Goal: Communication & Community: Answer question/provide support

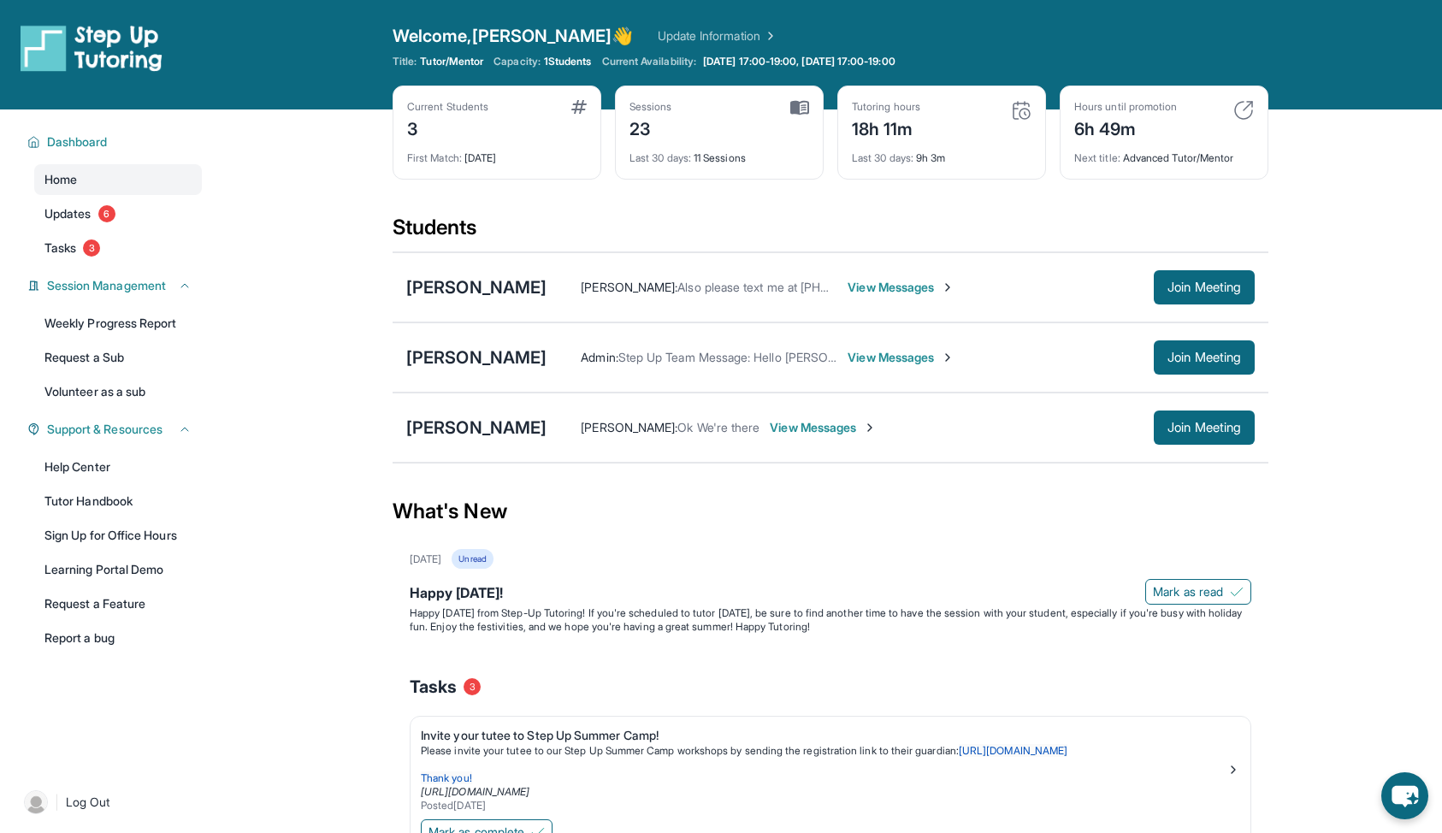
click at [851, 300] on div "[PERSON_NAME] : Also please text me at [PHONE_NUMBER] as I may not be able to r…" at bounding box center [900, 287] width 708 height 34
click at [852, 295] on span "View Messages" at bounding box center [900, 287] width 107 height 17
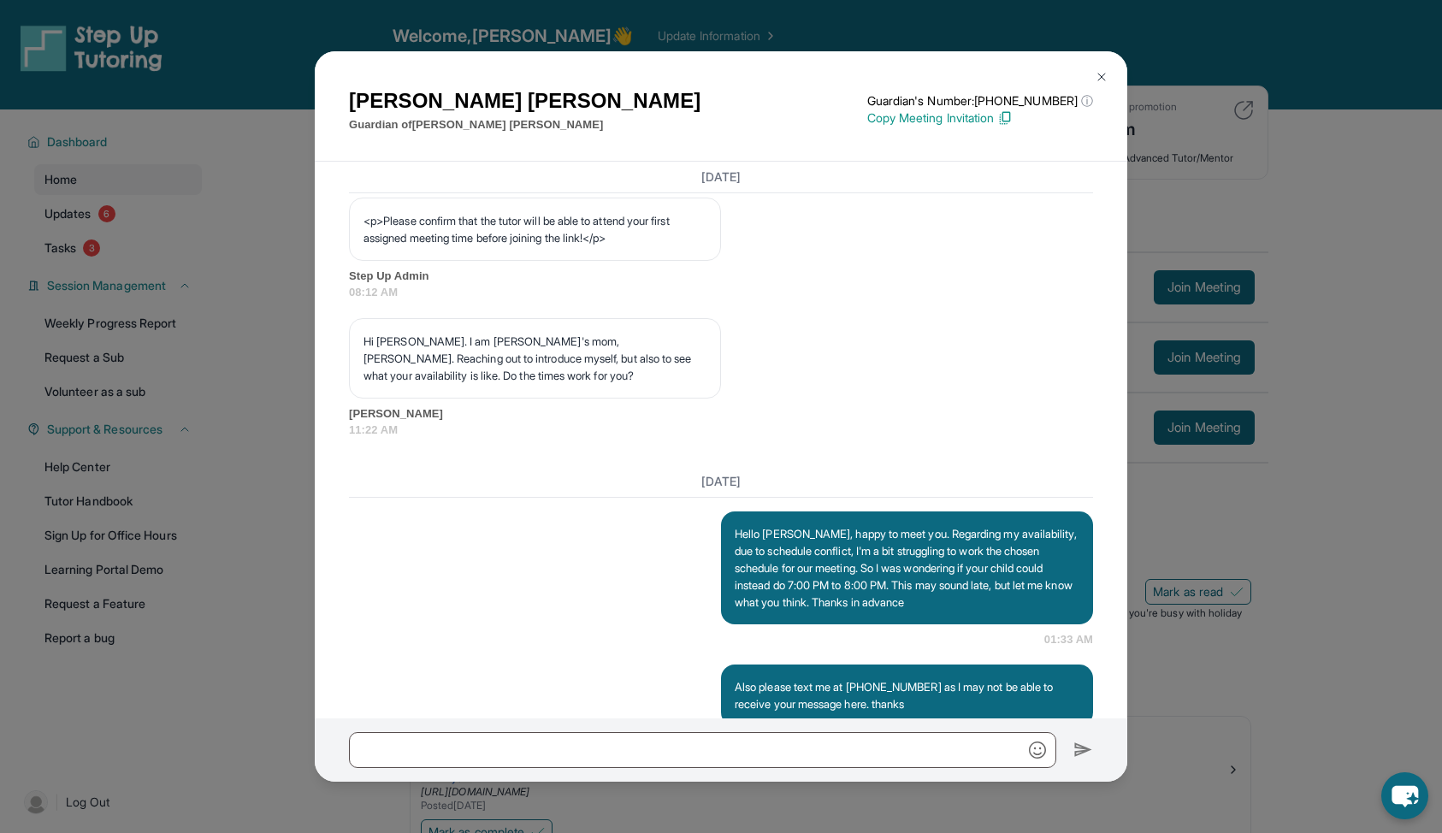
scroll to position [1081, 0]
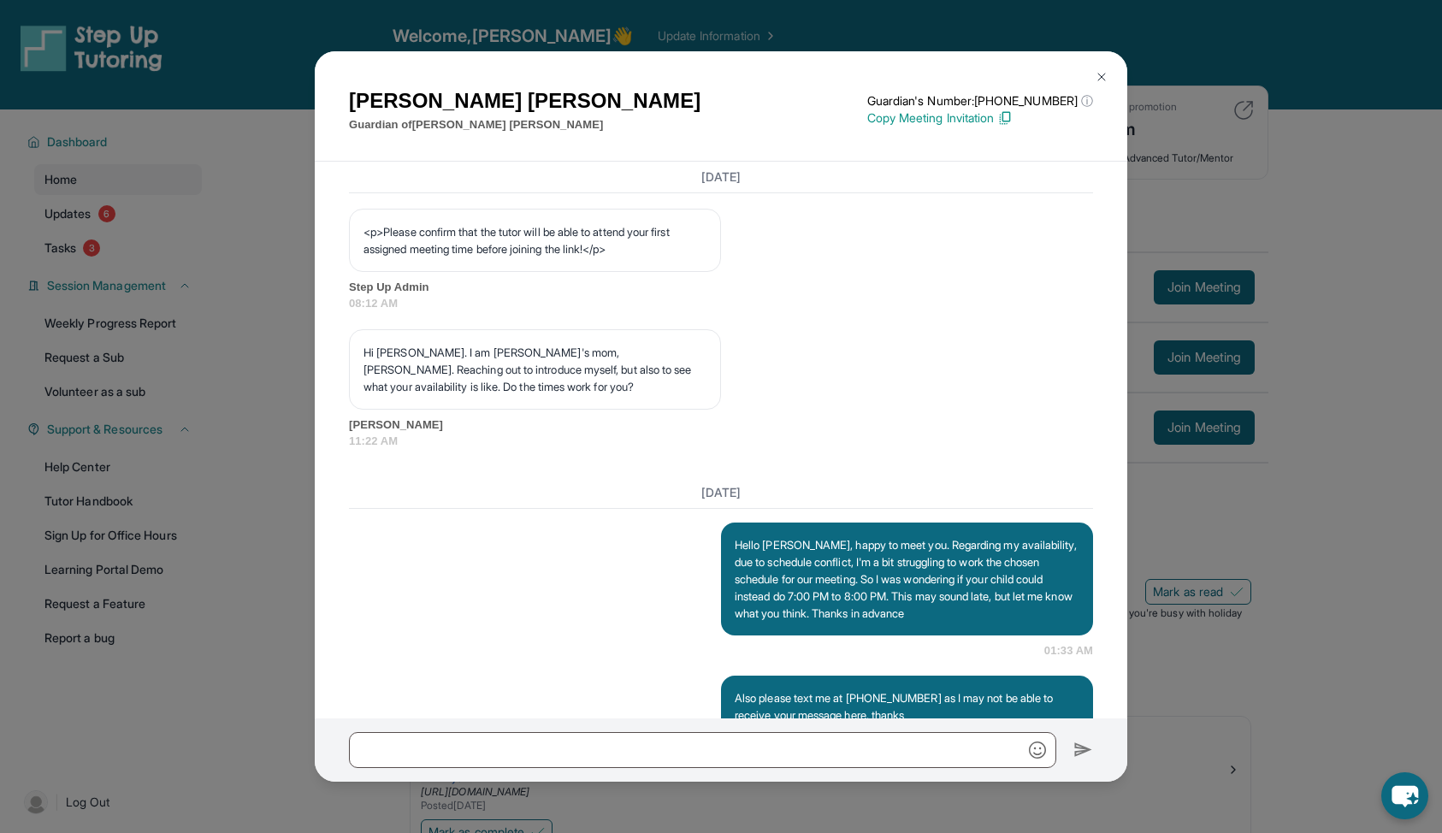
click at [1098, 80] on img at bounding box center [1102, 77] width 14 height 14
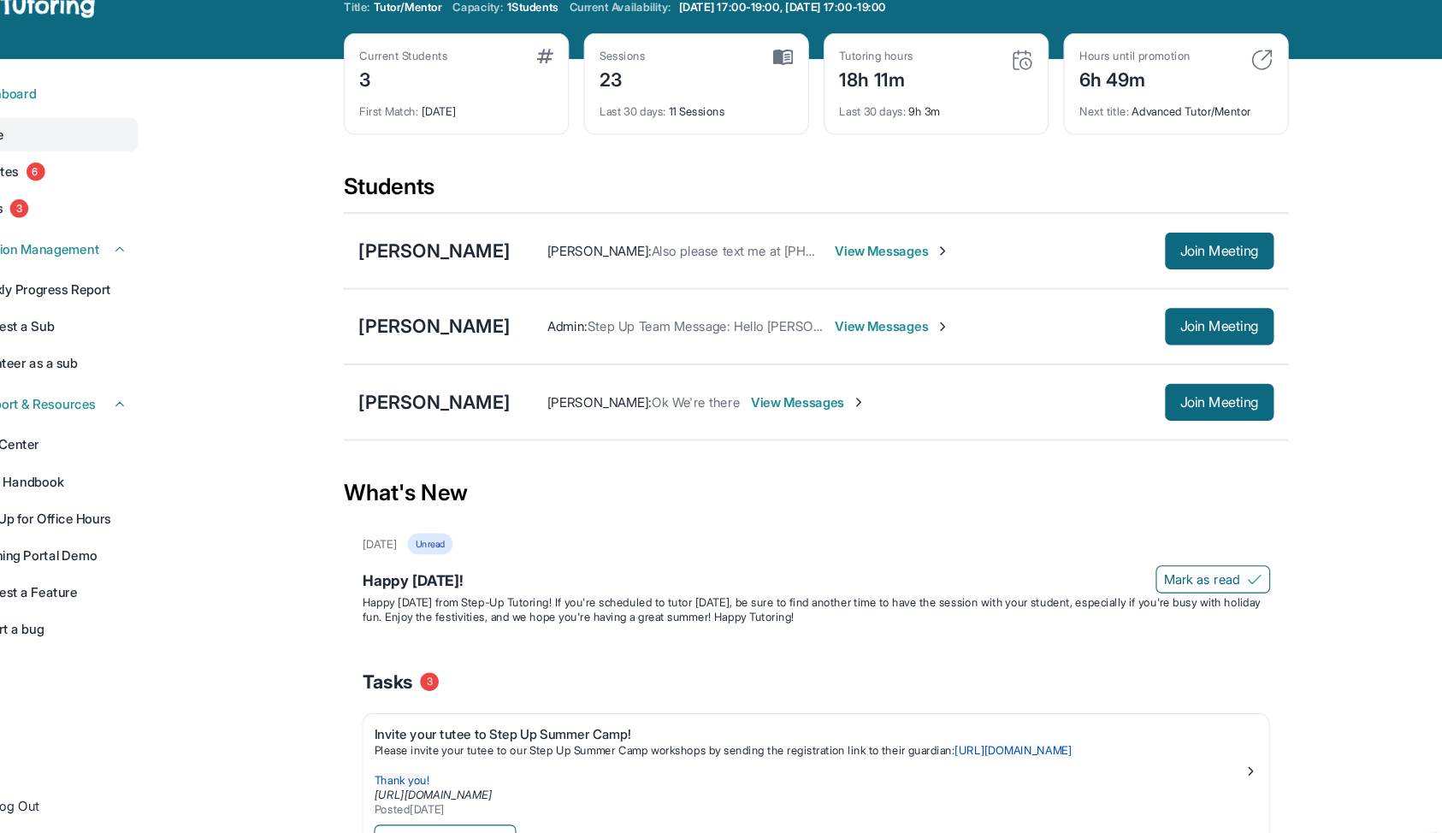
scroll to position [0, 0]
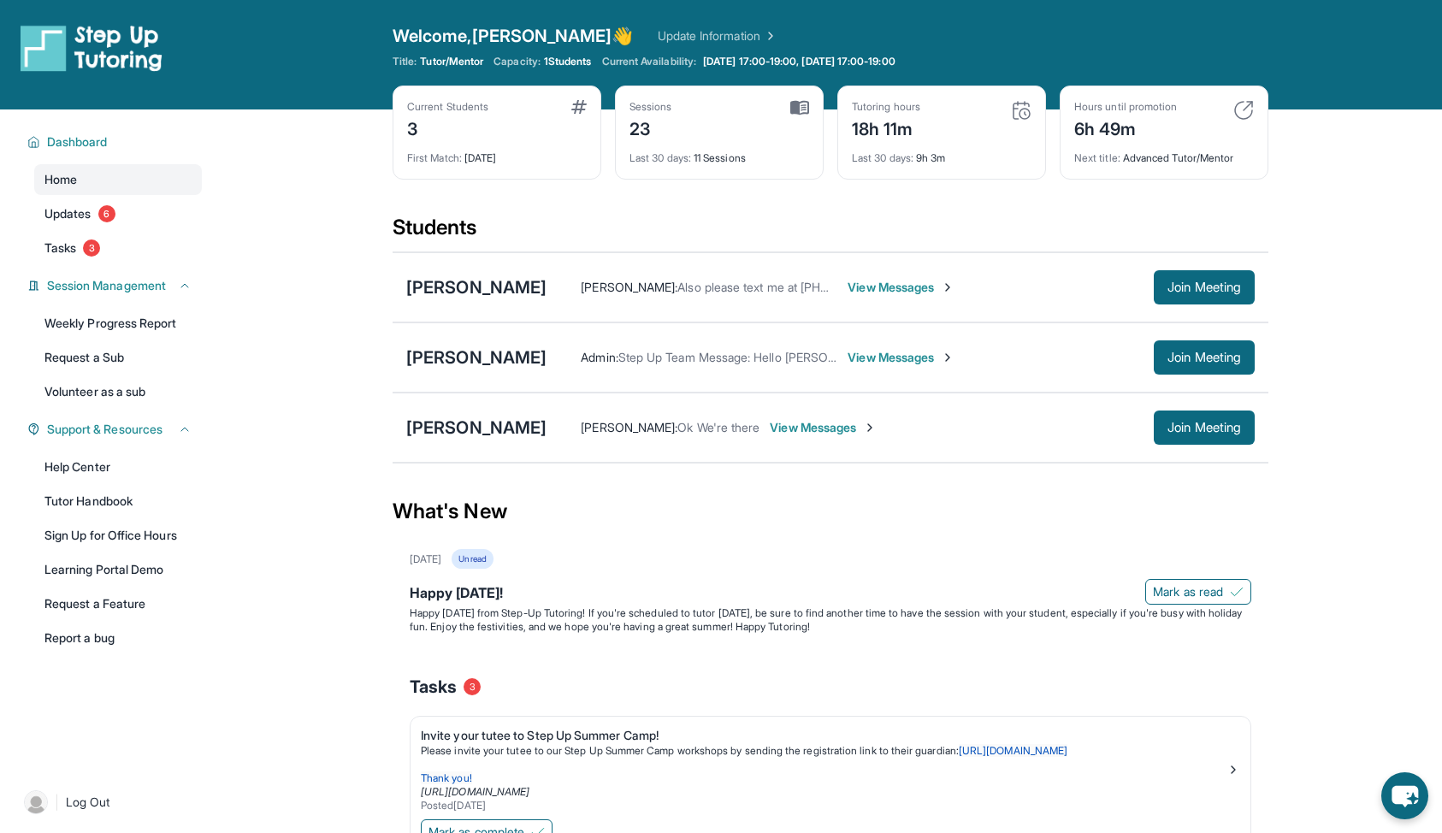
click at [577, 107] on img at bounding box center [578, 107] width 15 height 14
click at [658, 29] on link "Update Information" at bounding box center [718, 35] width 120 height 17
